Goal: Information Seeking & Learning: Learn about a topic

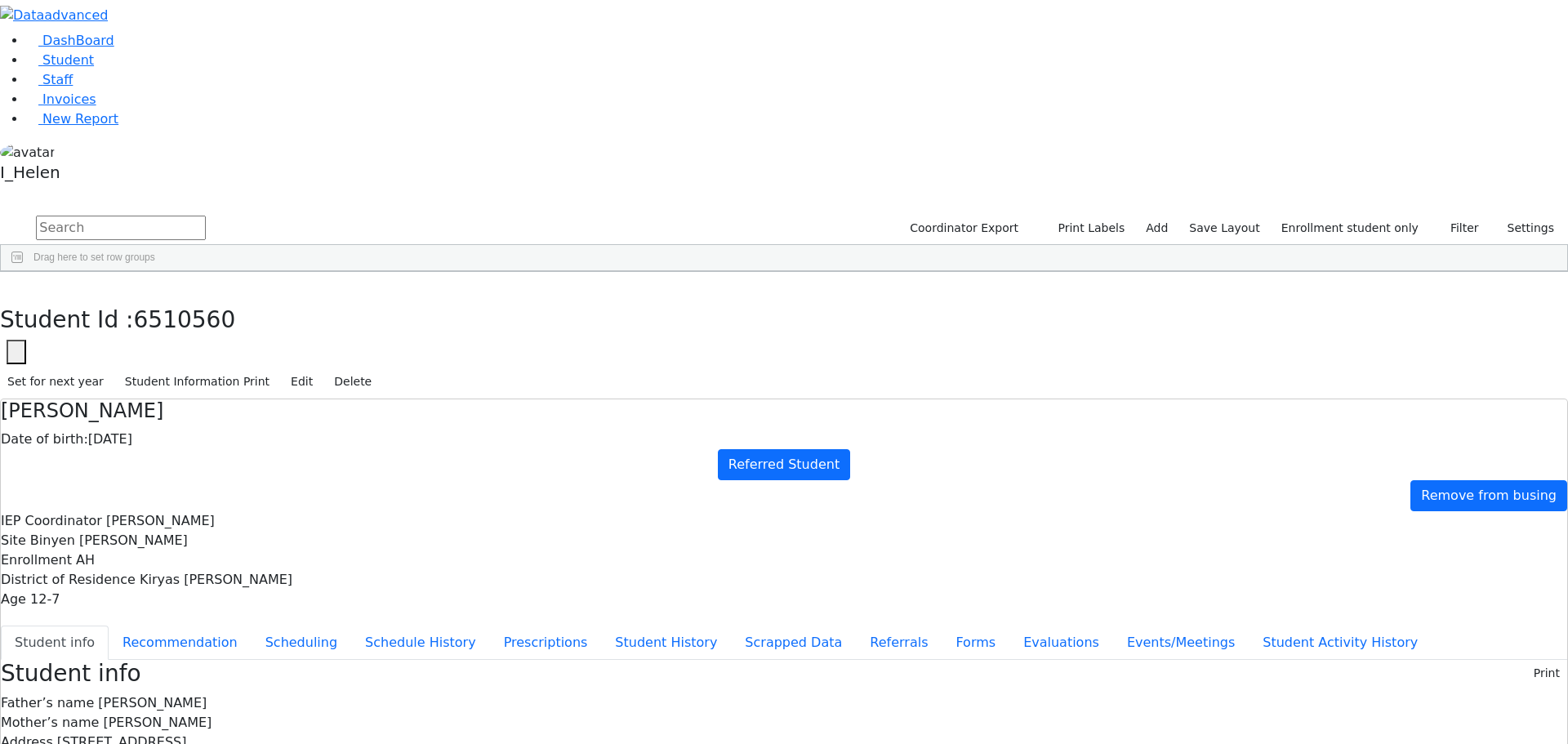
click at [194, 595] on div "[PERSON_NAME]" at bounding box center [145, 606] width 95 height 23
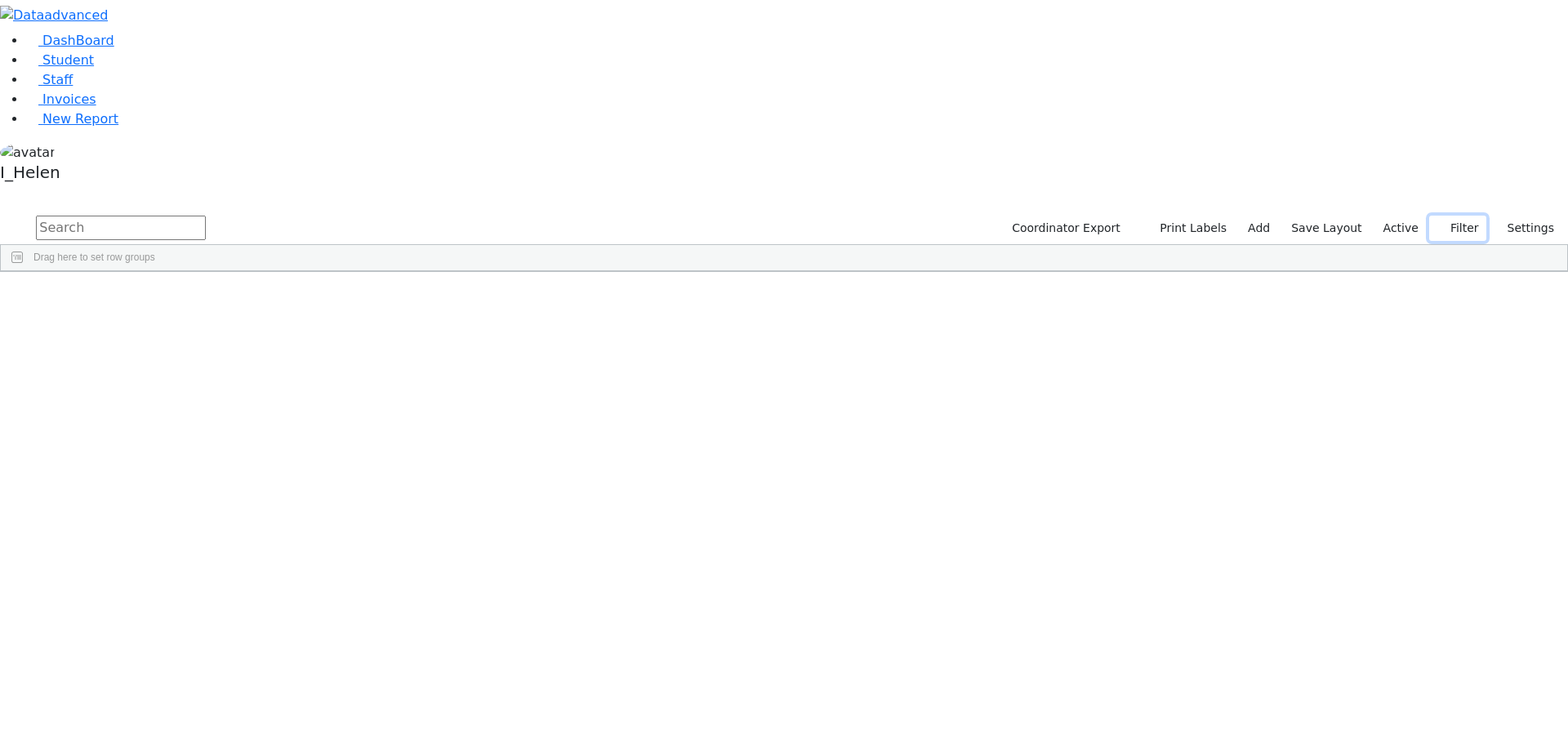
click at [1460, 216] on button "Filter" at bounding box center [1458, 228] width 57 height 25
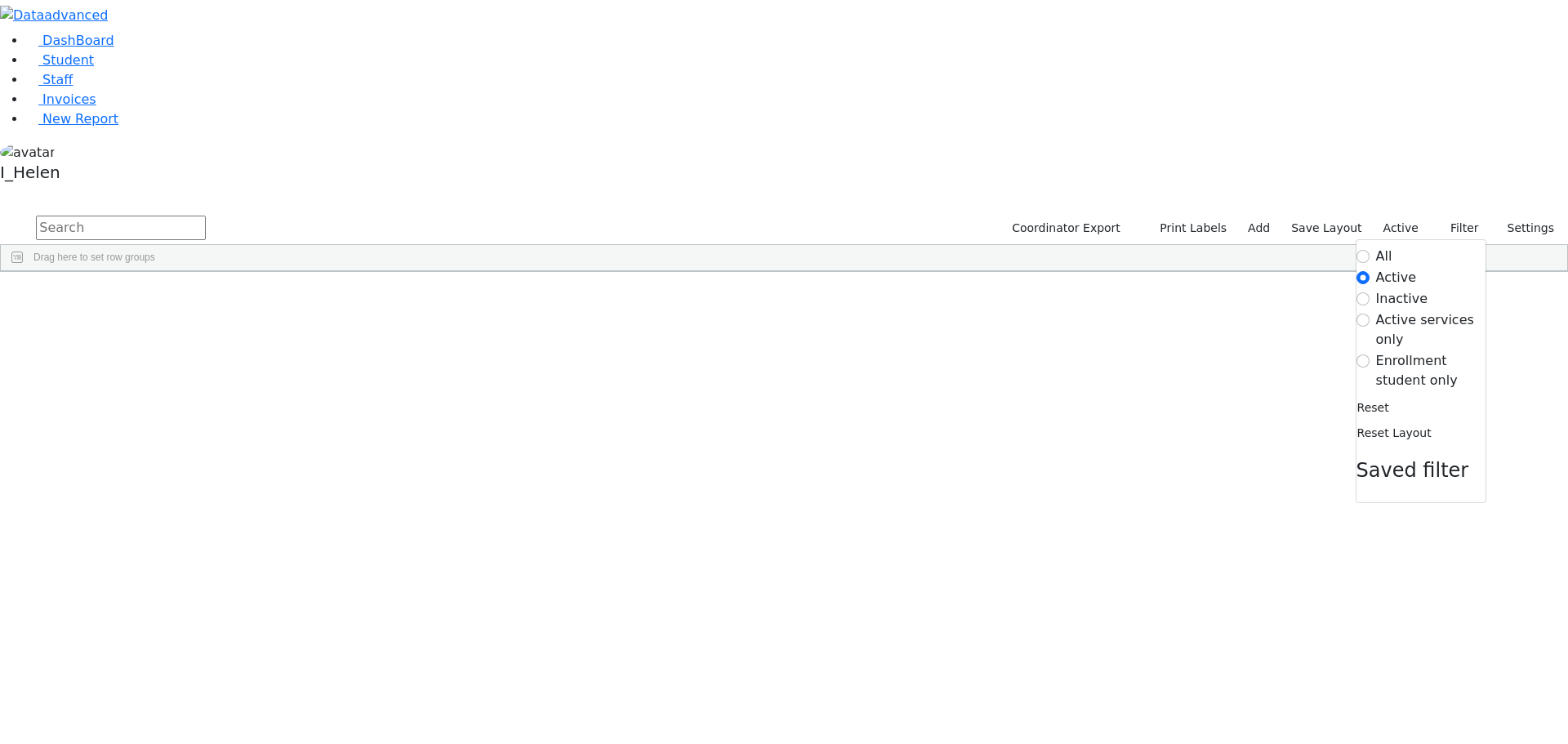
click at [1413, 351] on label "Enrollment student only" at bounding box center [1430, 371] width 109 height 40
click at [1370, 354] on input "Enrollment student only" at bounding box center [1362, 360] width 13 height 13
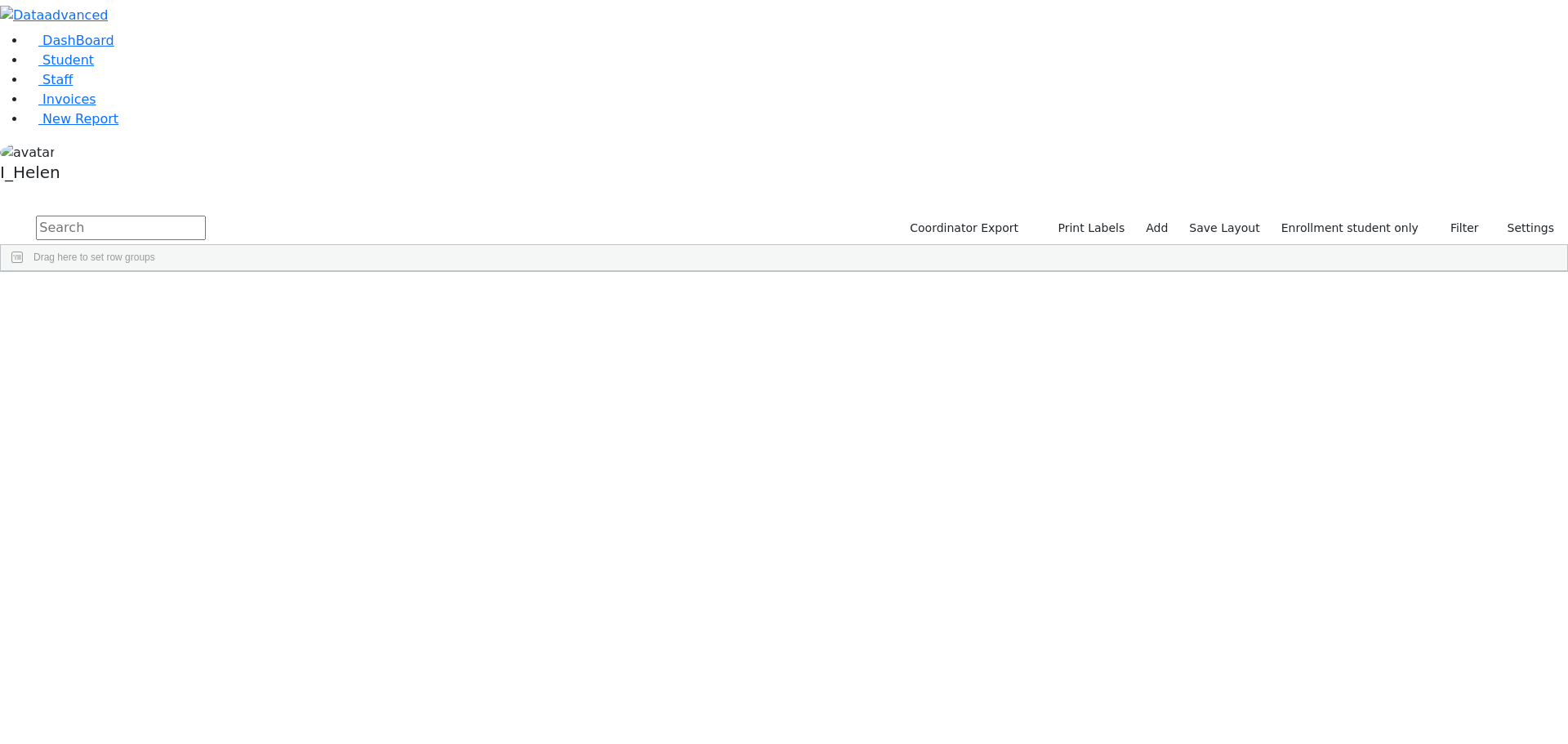
click at [194, 573] on div "[PERSON_NAME]" at bounding box center [145, 584] width 95 height 23
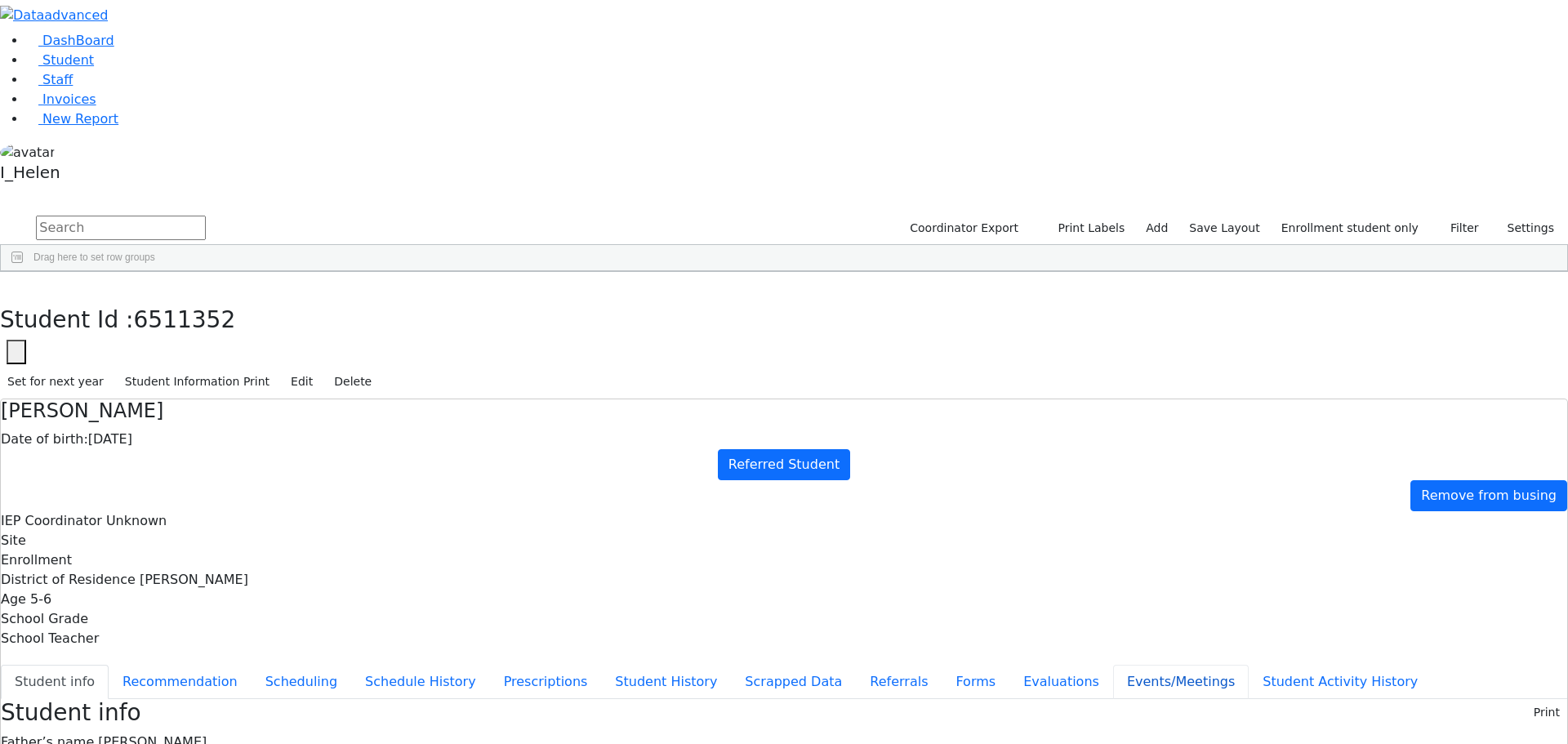
click at [1113, 665] on button "Events/Meetings" at bounding box center [1181, 682] width 136 height 34
click at [1010, 665] on button "Evaluations" at bounding box center [1061, 682] width 104 height 34
click at [108, 665] on button "Student info" at bounding box center [54, 682] width 108 height 34
click at [1, 665] on button "Student info" at bounding box center [54, 682] width 108 height 34
